Goal: Transaction & Acquisition: Purchase product/service

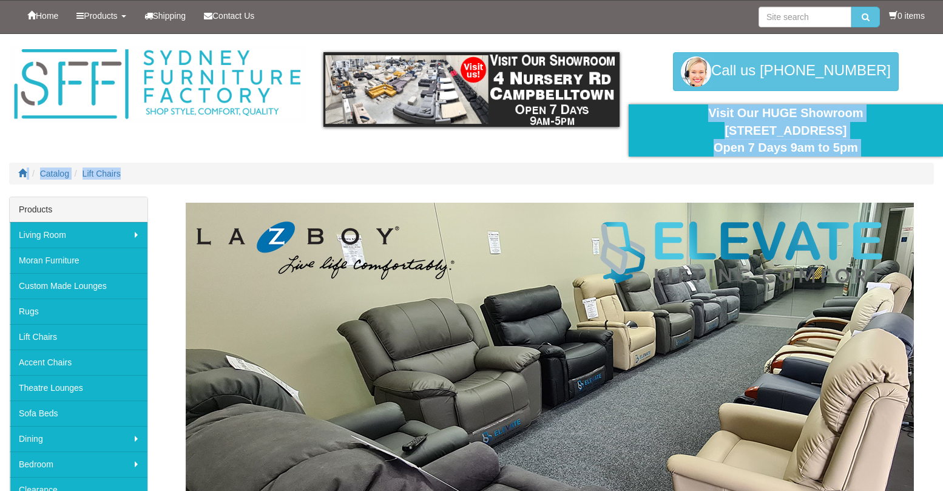
drag, startPoint x: 941, startPoint y: 51, endPoint x: 941, endPoint y: 58, distance: 6.7
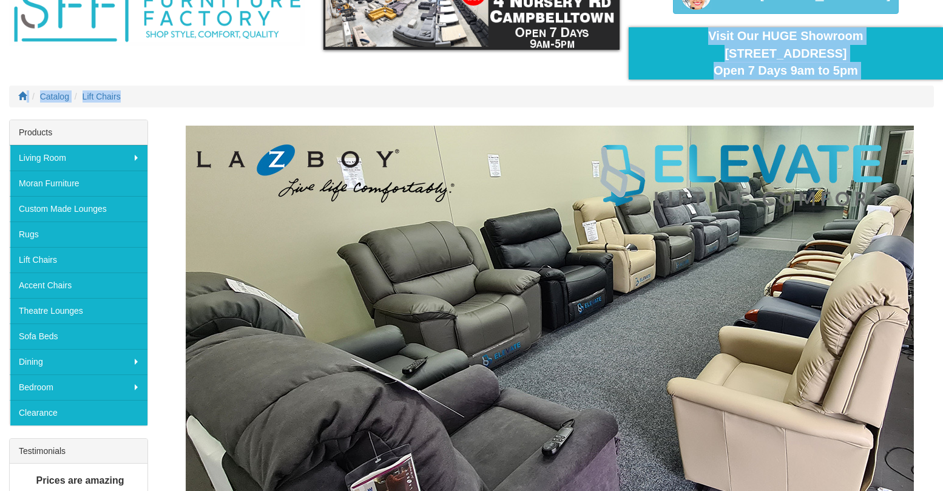
scroll to position [92, 0]
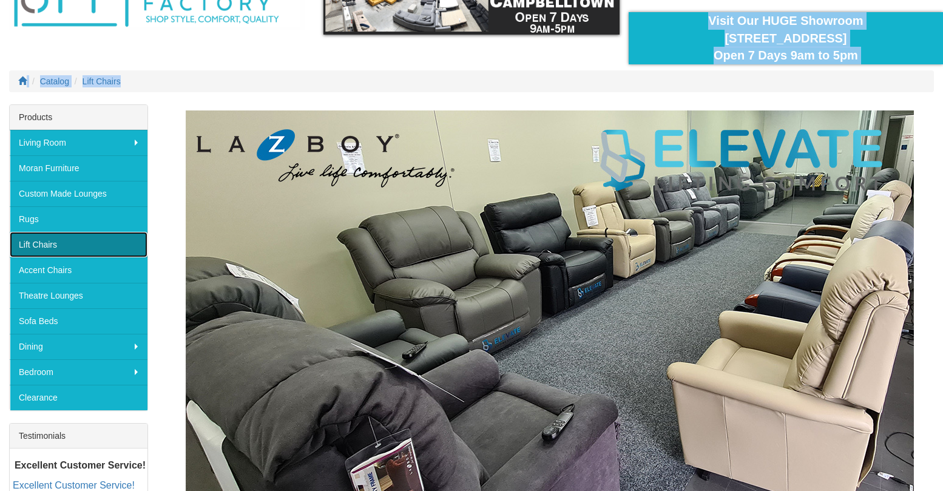
click at [58, 241] on link "Lift Chairs" at bounding box center [79, 244] width 138 height 25
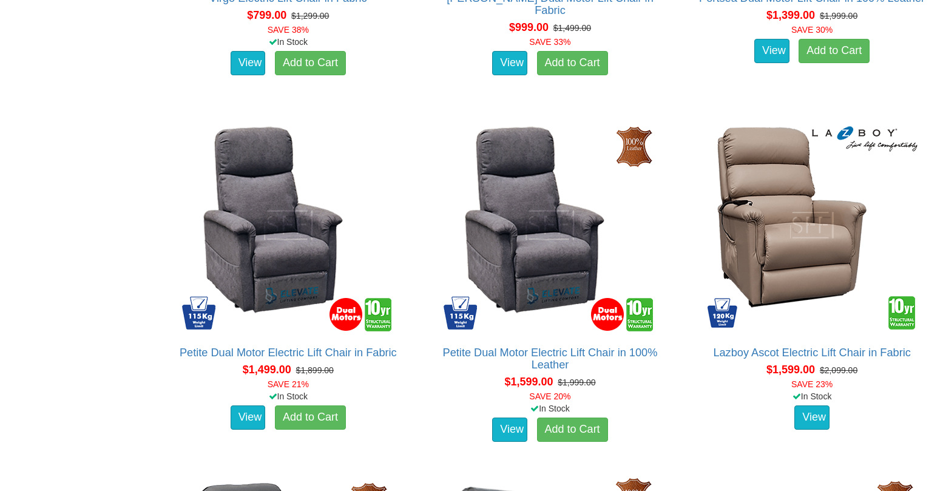
scroll to position [1109, 0]
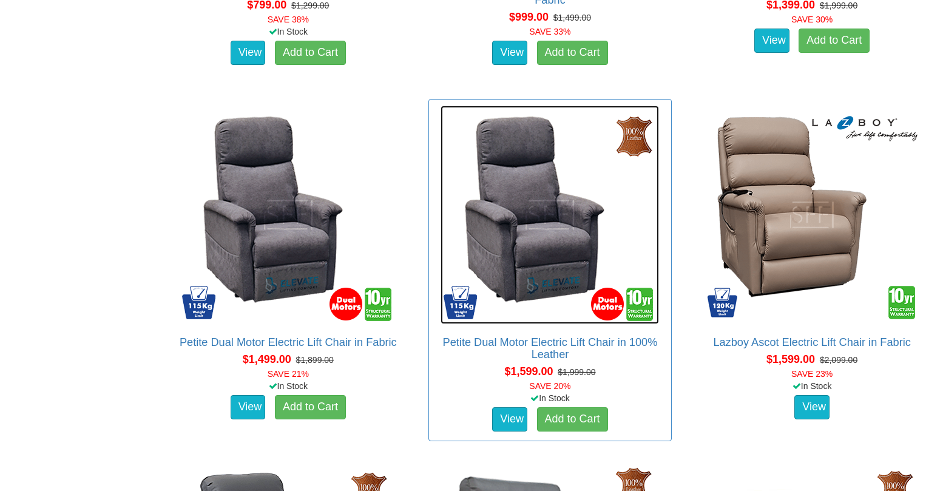
click at [568, 232] on img at bounding box center [549, 215] width 218 height 218
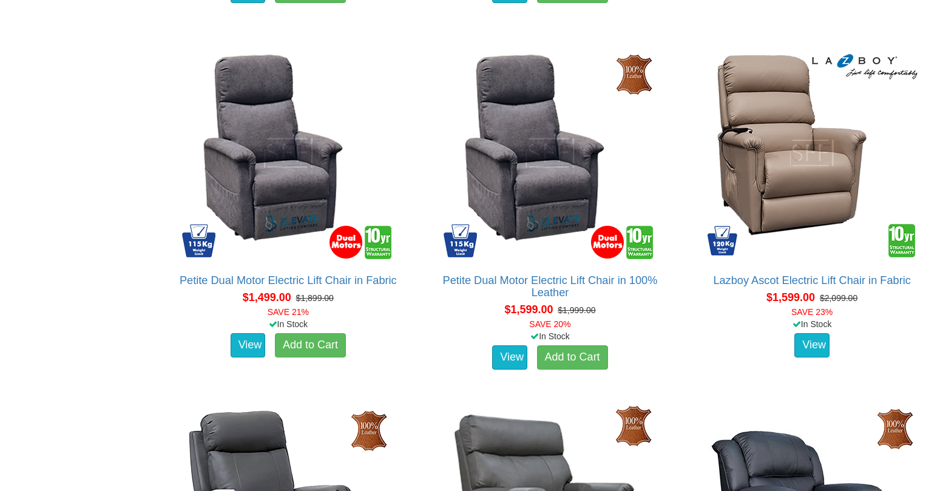
scroll to position [1160, 0]
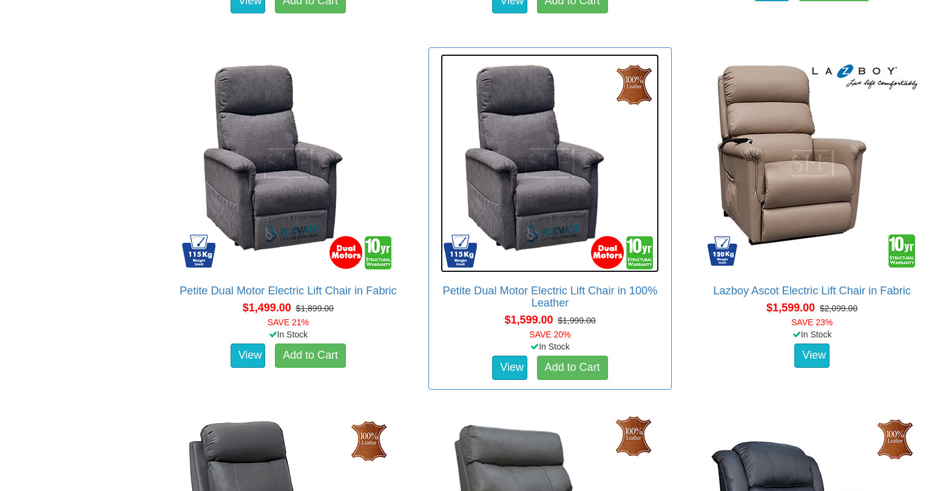
click at [568, 198] on img at bounding box center [549, 163] width 218 height 218
